Goal: Complete application form

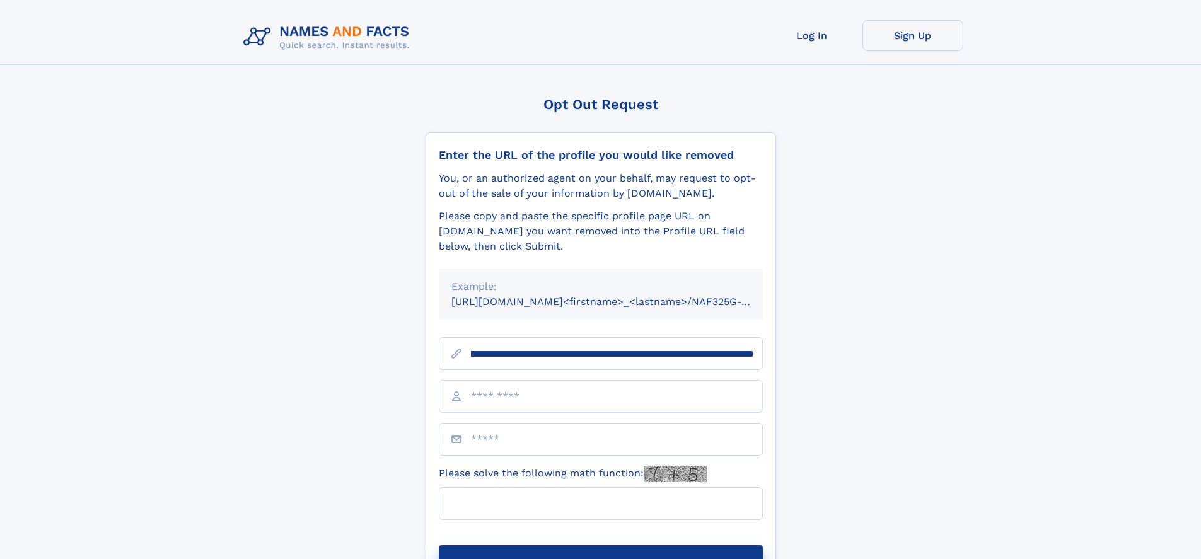
scroll to position [0, 136]
type input "**********"
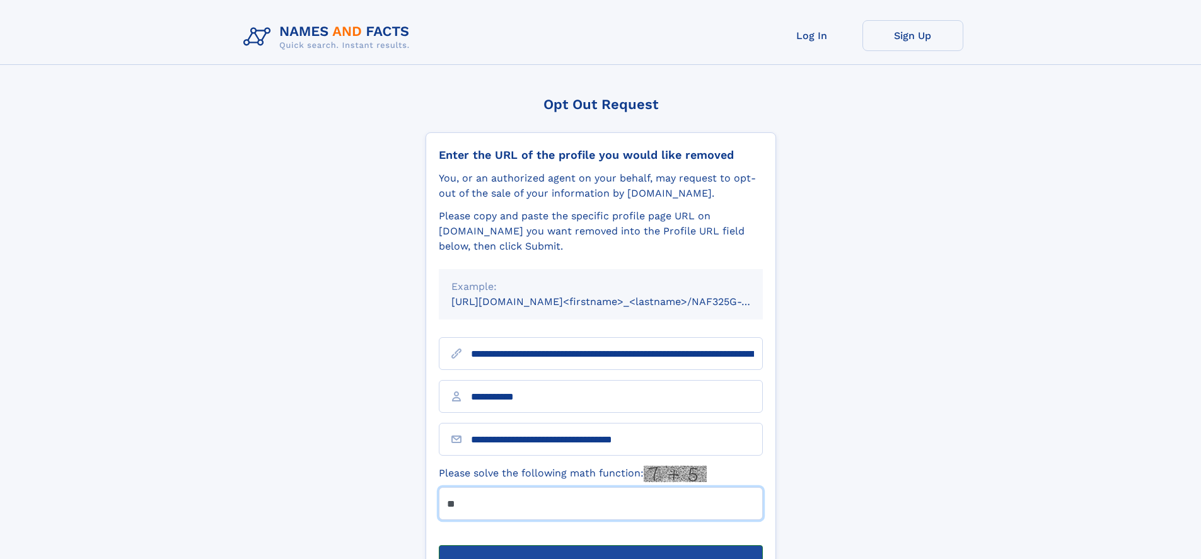
type input "**"
click at [600, 545] on button "Submit Opt Out Request" at bounding box center [601, 565] width 324 height 40
